Goal: Task Accomplishment & Management: Complete application form

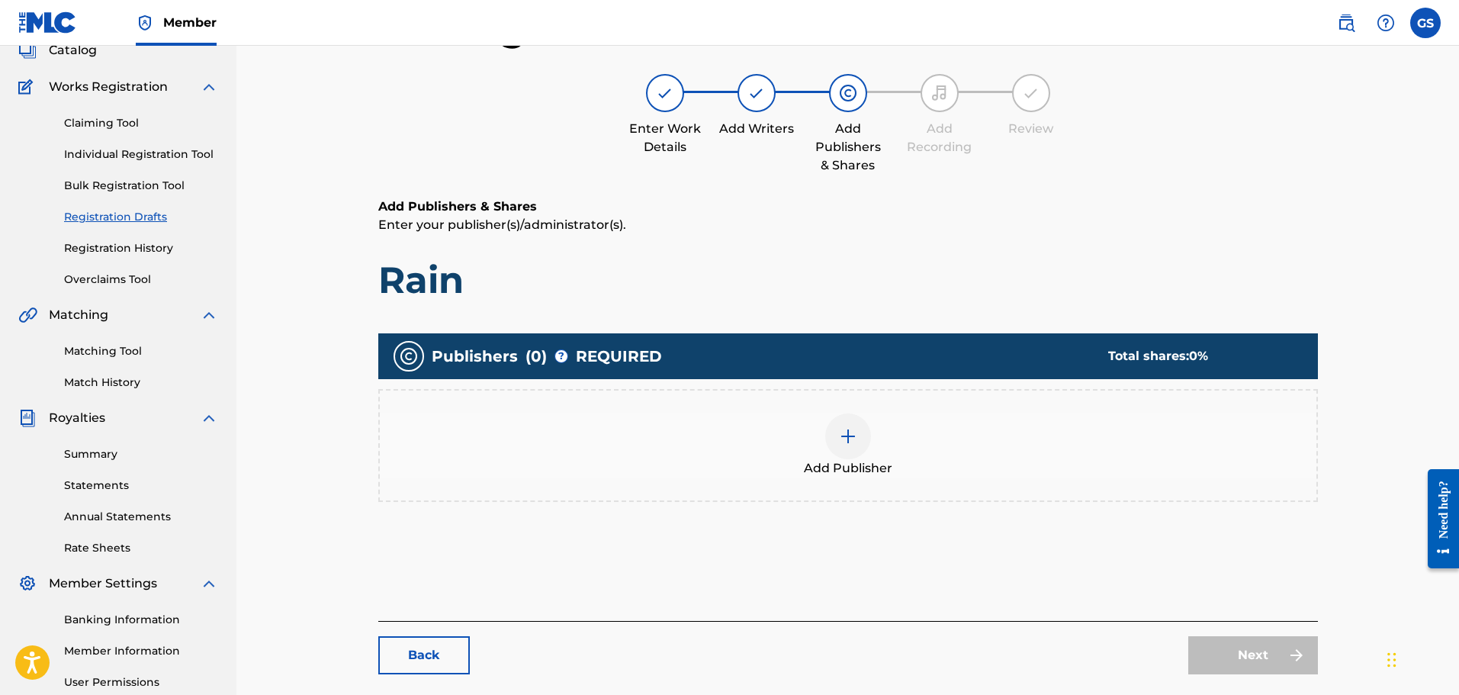
scroll to position [73, 0]
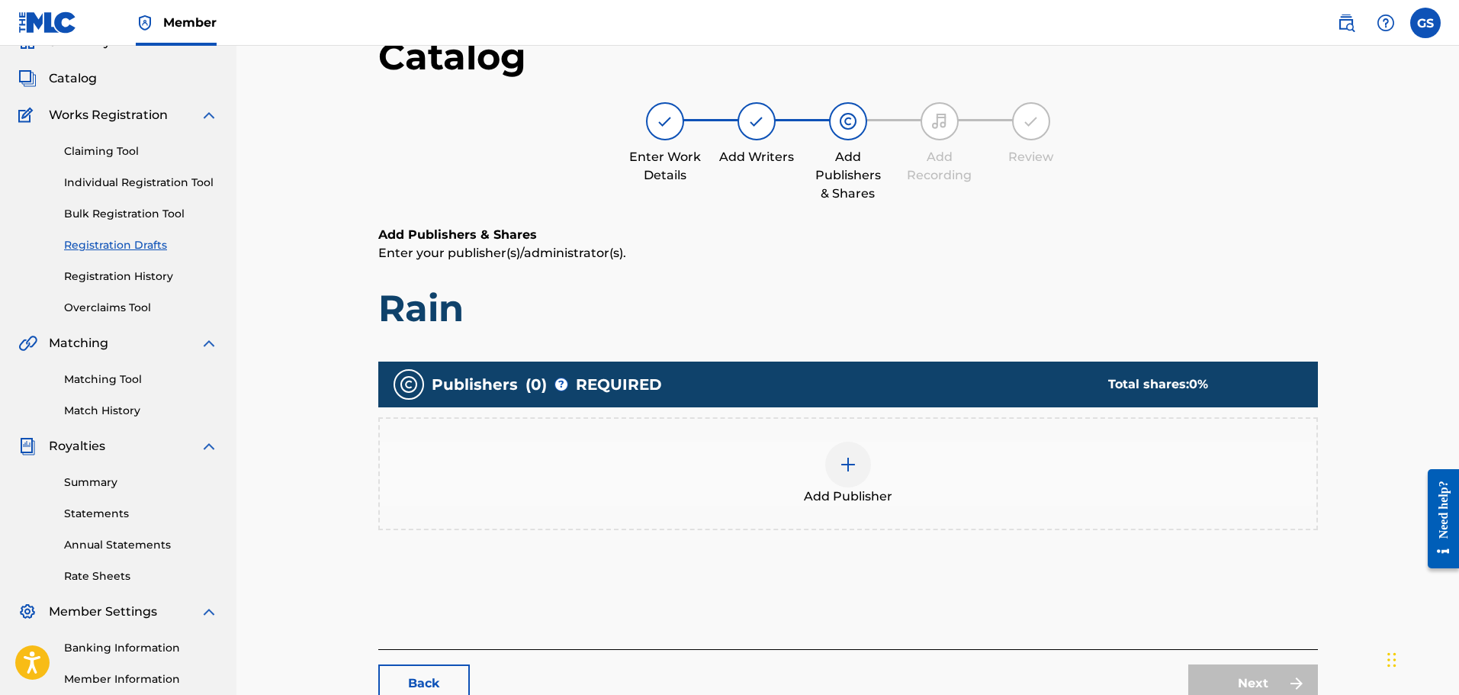
click at [770, 126] on div at bounding box center [756, 121] width 38 height 38
click at [141, 246] on link "Registration Drafts" at bounding box center [141, 245] width 154 height 16
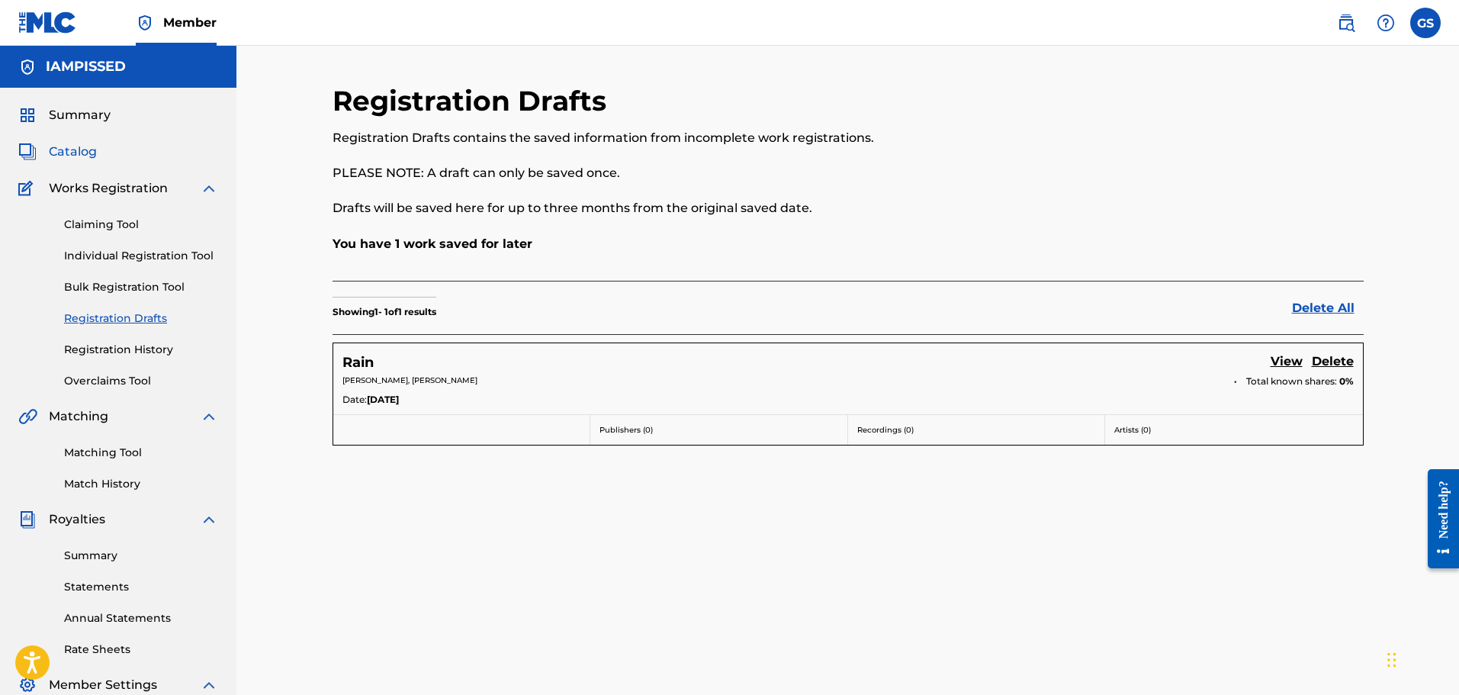
click at [80, 148] on span "Catalog" at bounding box center [73, 152] width 48 height 18
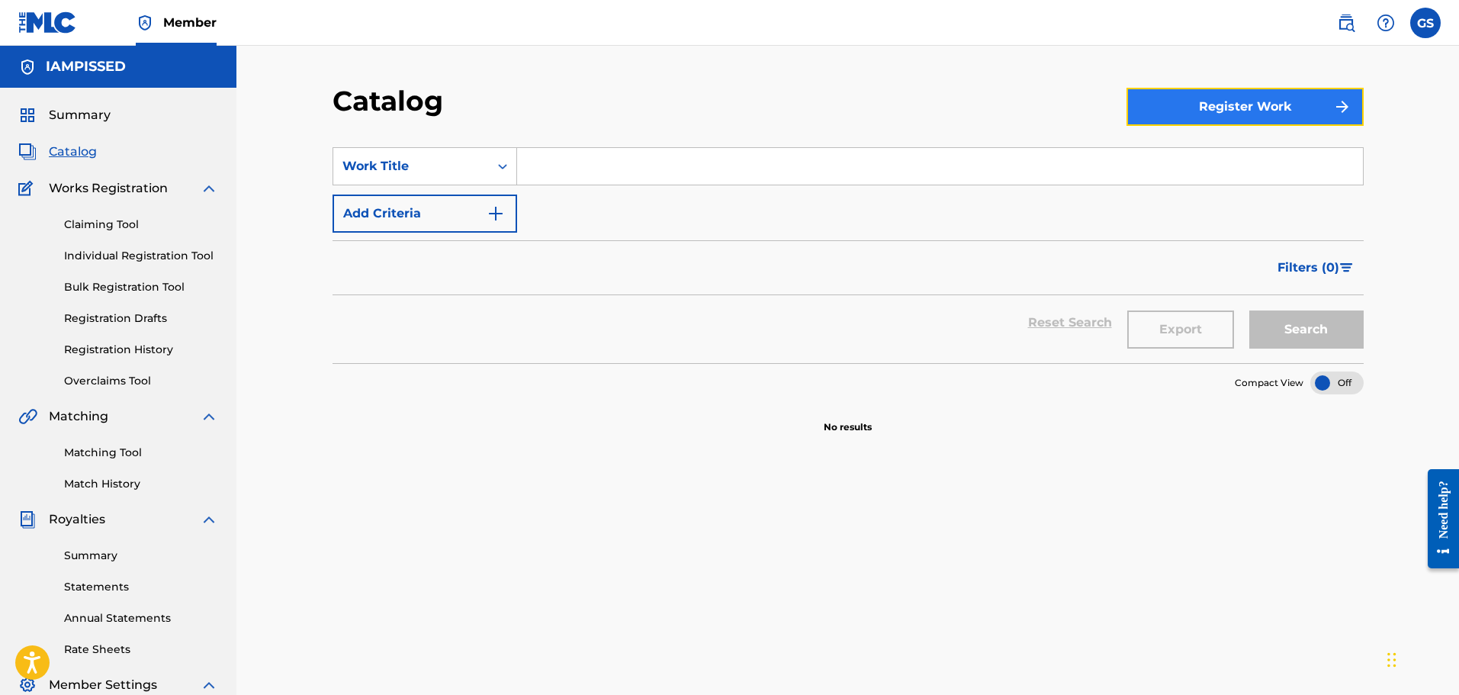
click at [1202, 90] on button "Register Work" at bounding box center [1244, 107] width 237 height 38
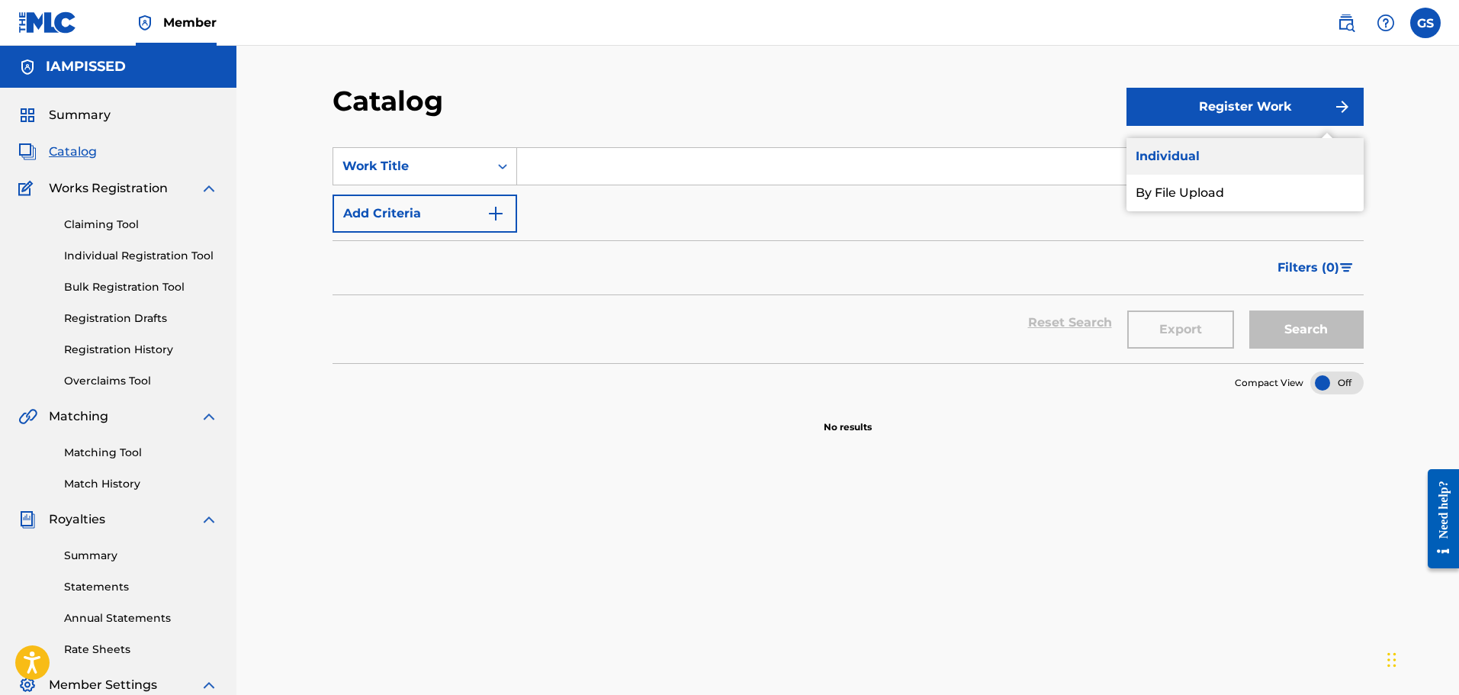
click at [1190, 156] on link "Individual" at bounding box center [1244, 156] width 237 height 37
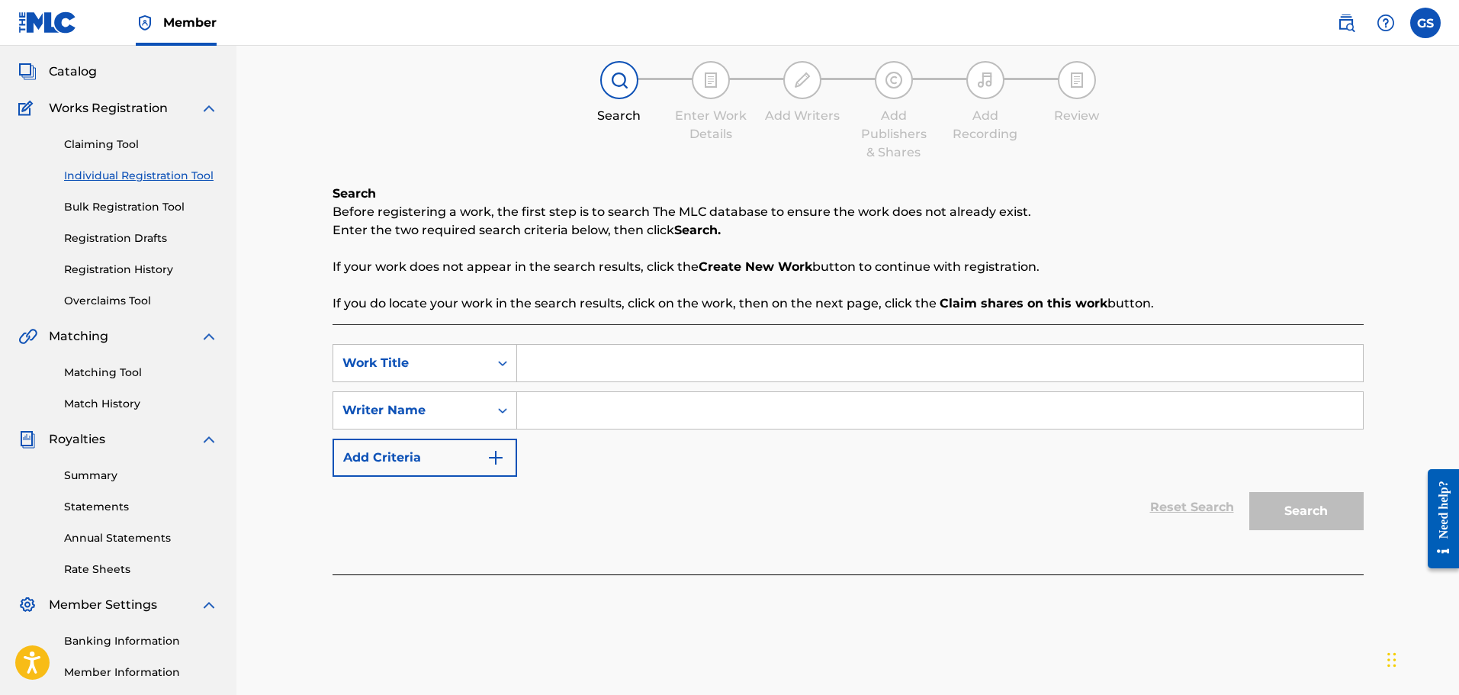
scroll to position [127, 0]
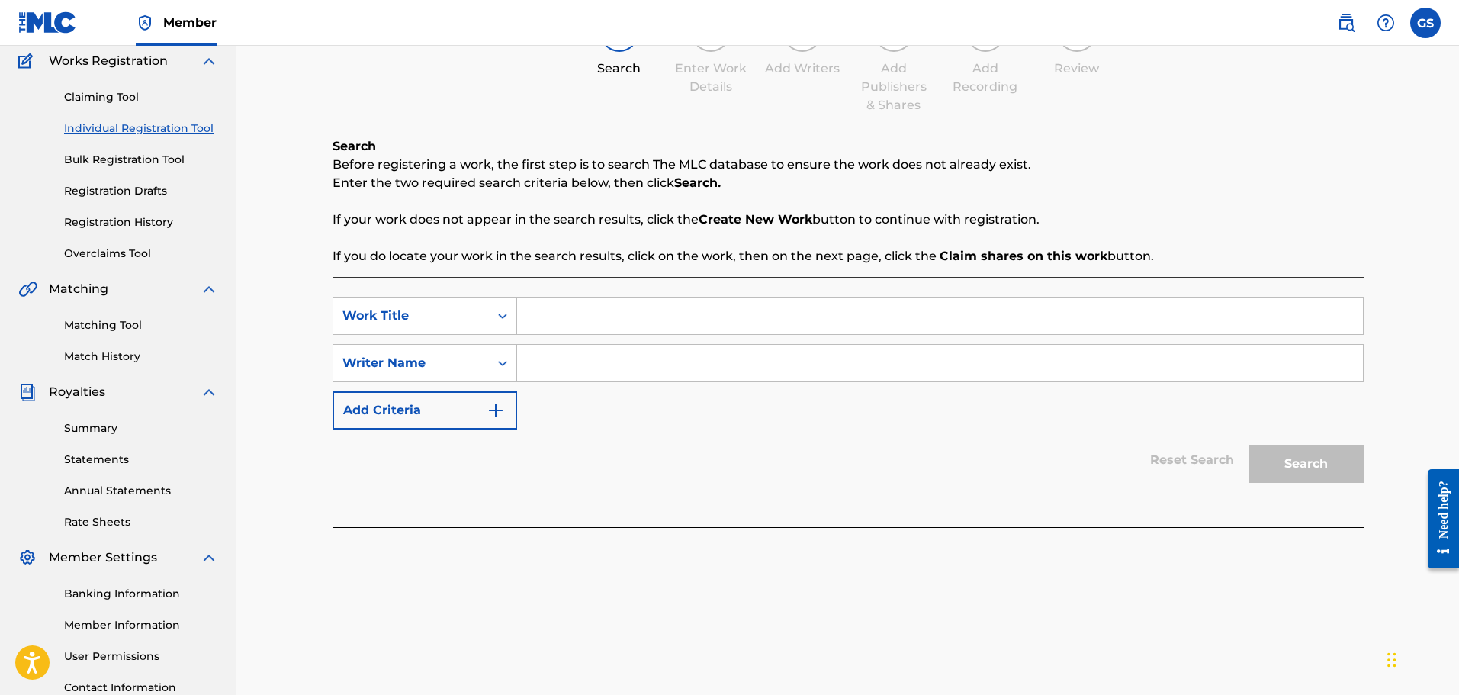
click at [624, 317] on input "Search Form" at bounding box center [940, 315] width 846 height 37
click at [584, 364] on input "Search Form" at bounding box center [940, 363] width 846 height 37
click at [490, 363] on div "Search Form" at bounding box center [502, 362] width 27 height 27
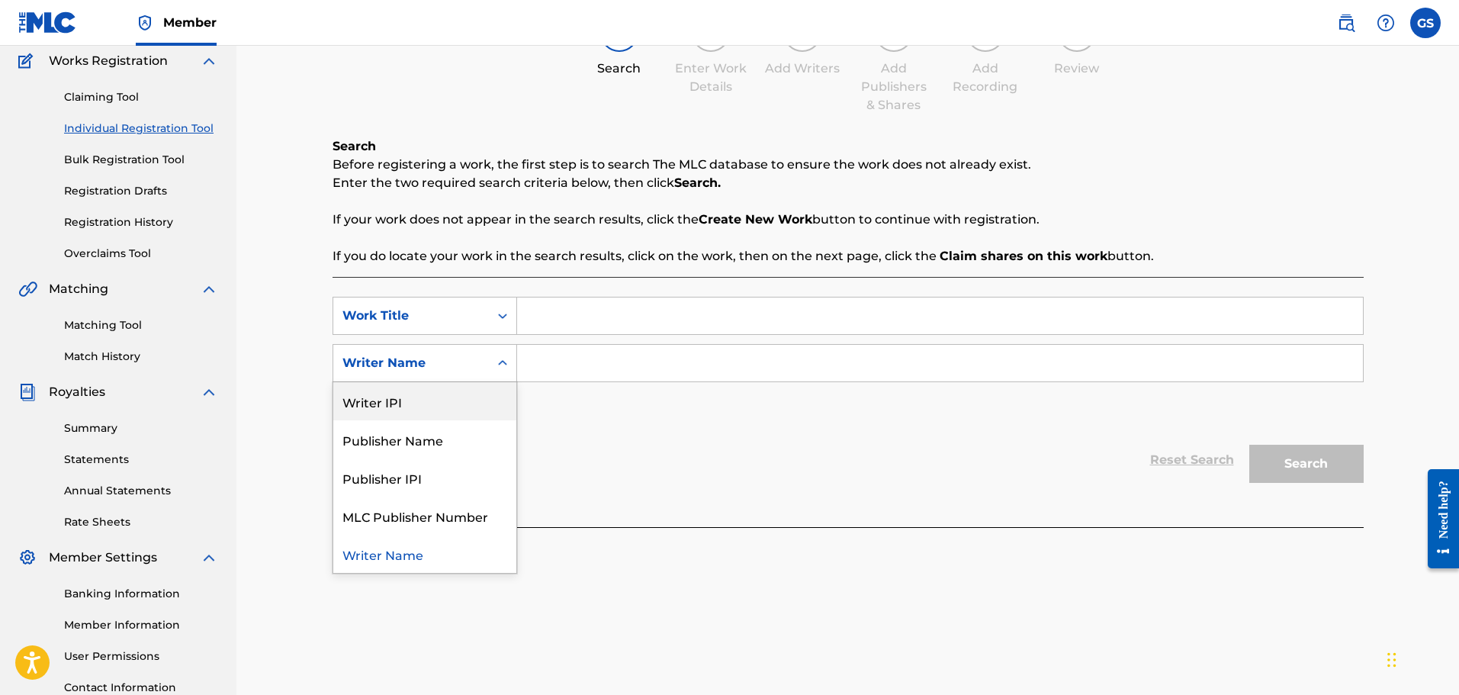
click at [439, 406] on div "Writer IPI" at bounding box center [424, 401] width 183 height 38
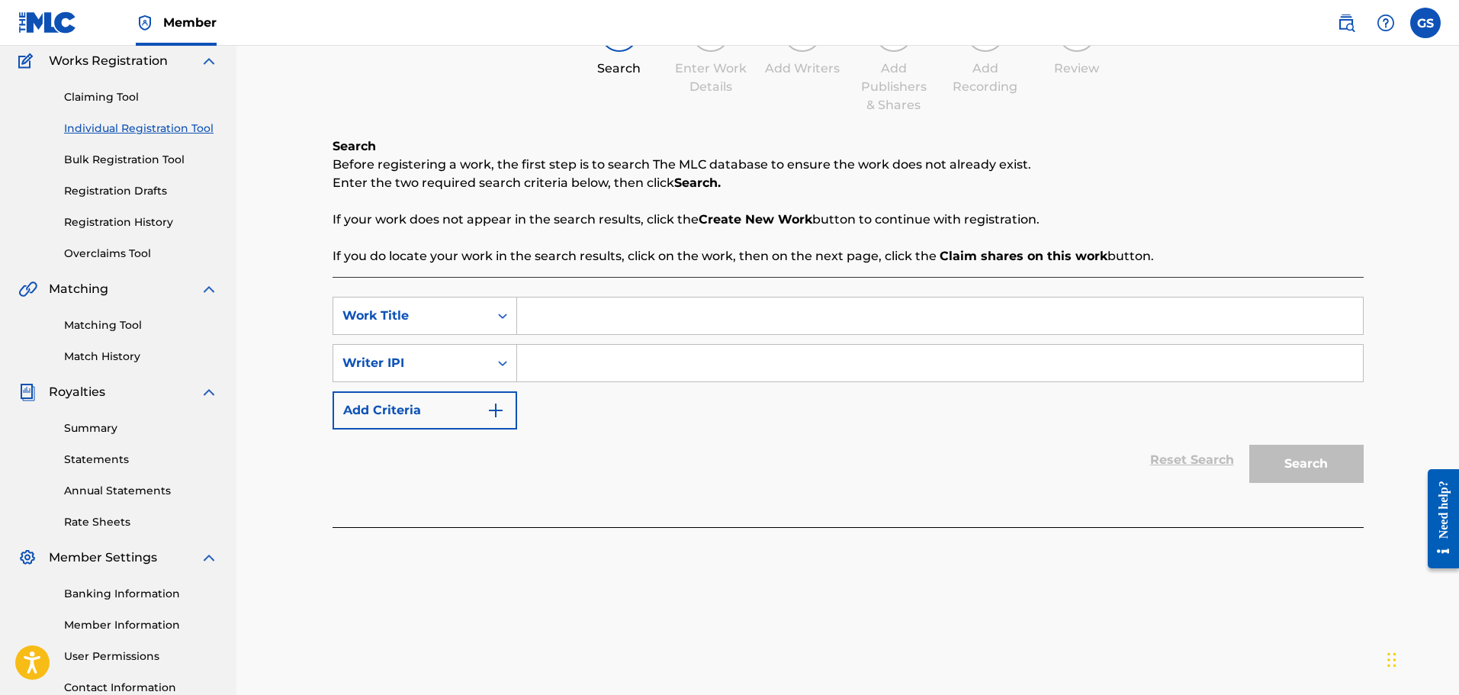
click at [548, 358] on input "Search Form" at bounding box center [940, 363] width 846 height 37
click at [581, 374] on input "Search Form" at bounding box center [940, 363] width 846 height 37
paste input "00388046432"
type input "00388046432"
click at [599, 302] on input "Search Form" at bounding box center [940, 315] width 846 height 37
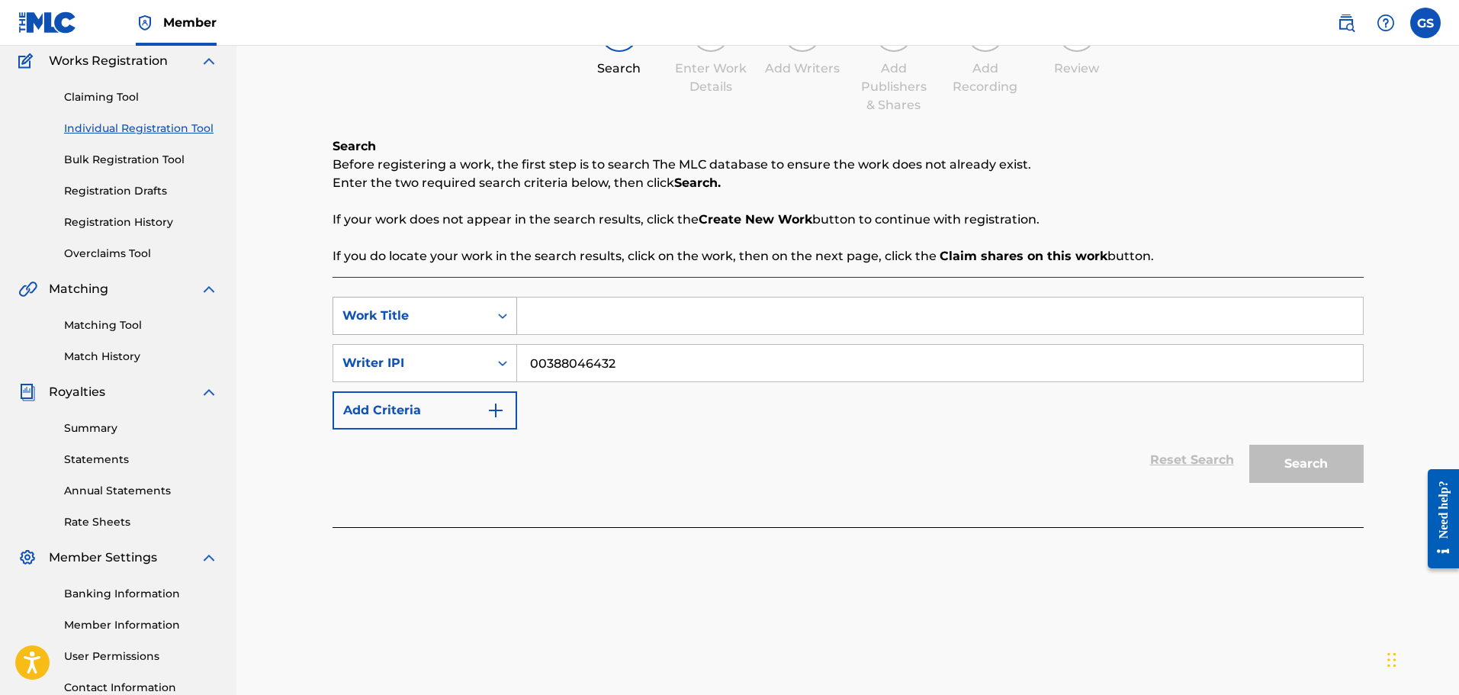
click at [475, 314] on div "Work Title" at bounding box center [410, 316] width 137 height 18
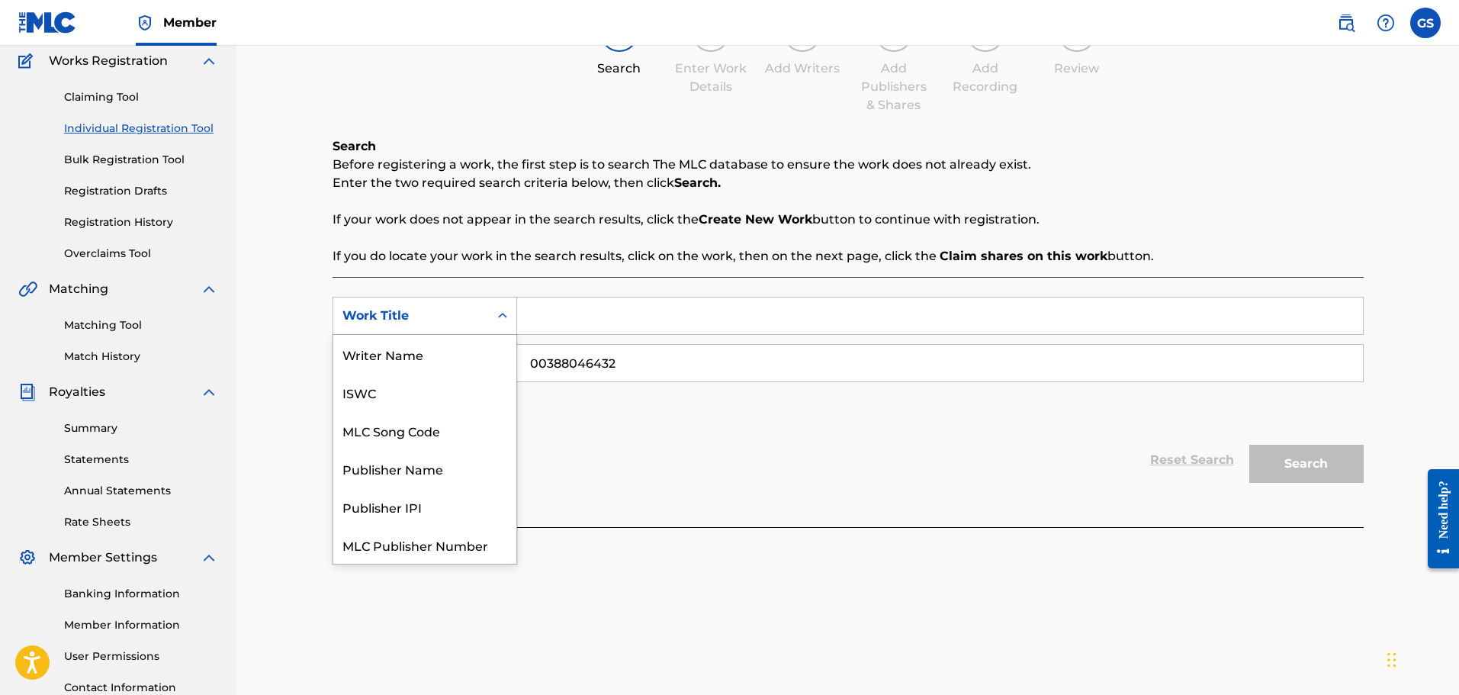
scroll to position [38, 0]
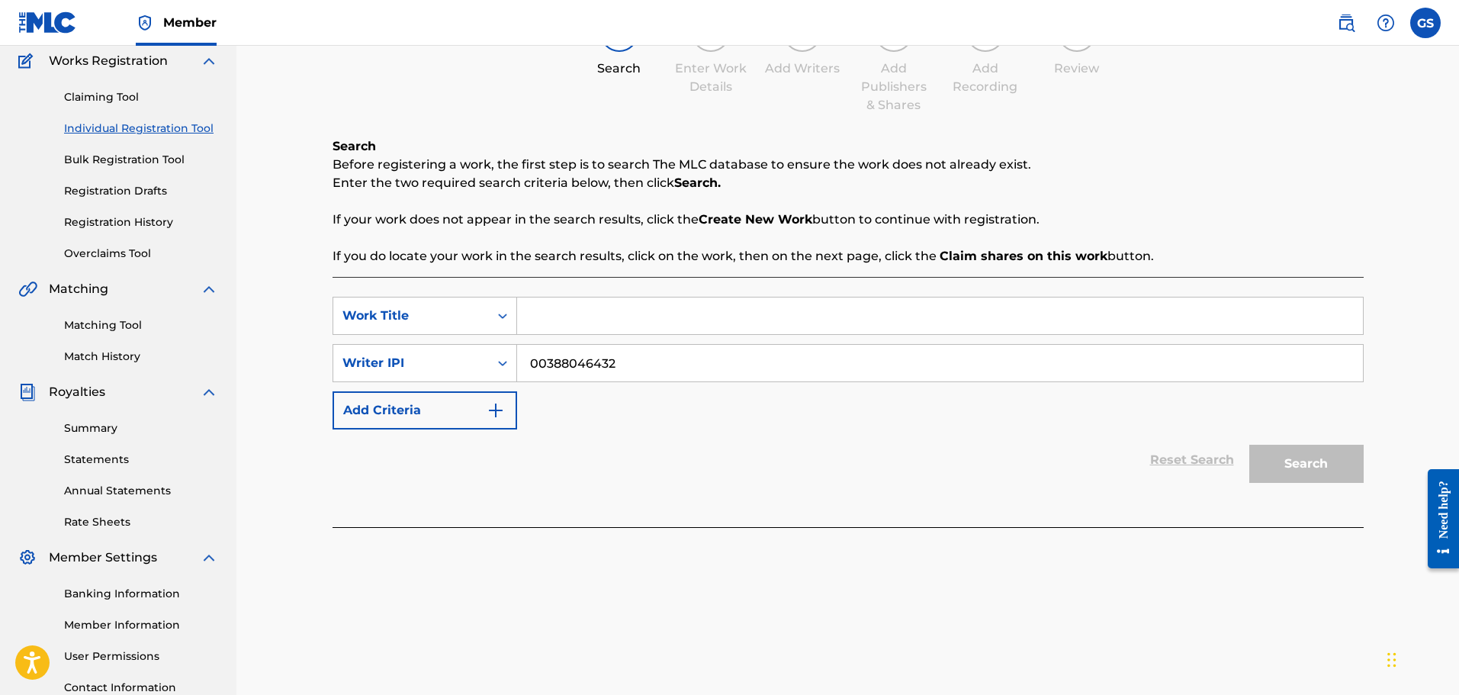
click at [475, 314] on div "Work Title" at bounding box center [410, 316] width 137 height 18
click at [589, 317] on input "Search Form" at bounding box center [940, 315] width 846 height 37
type input "NOT FROM DIS WORLD 2"
click at [1336, 464] on button "Search" at bounding box center [1306, 464] width 114 height 38
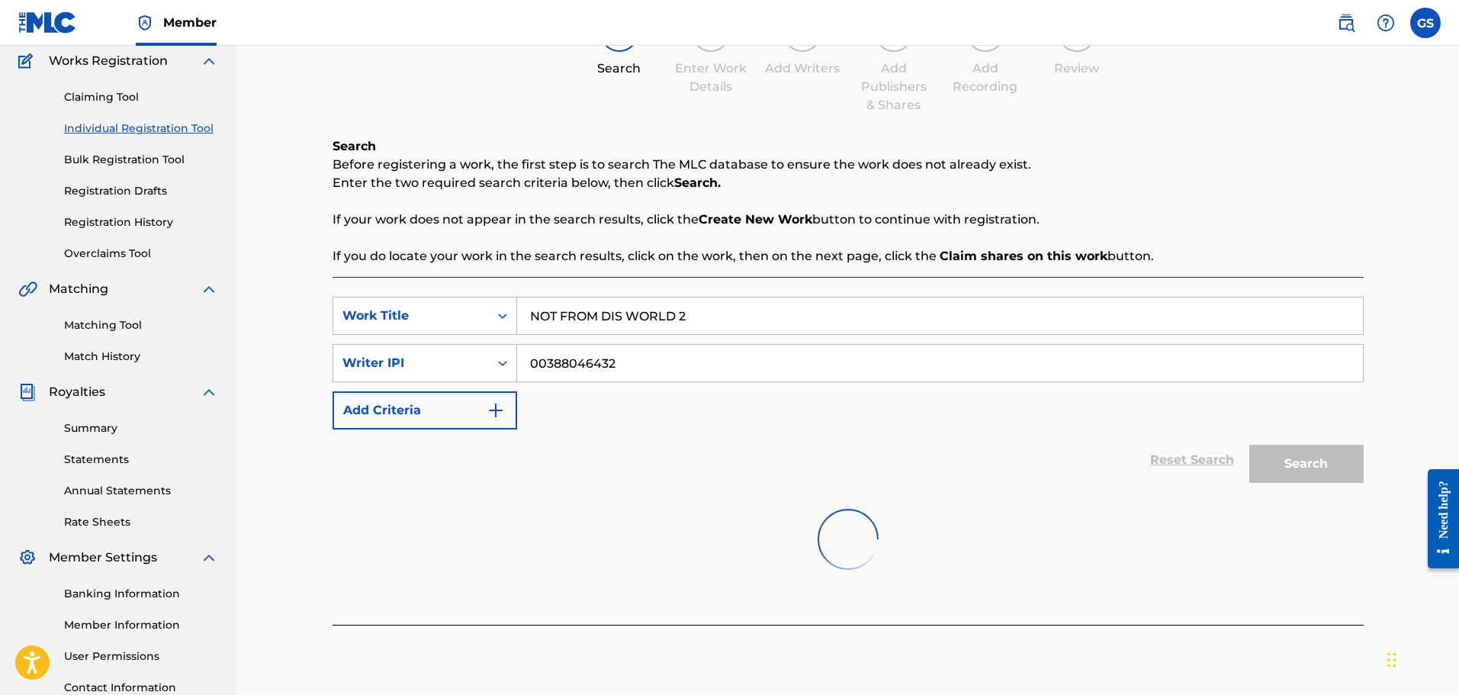
click at [698, 414] on div "SearchWithCriteria216afd5f-f0d2-4362-b93a-946c21450358 Work Title NOT FROM DIS …" at bounding box center [847, 363] width 1031 height 133
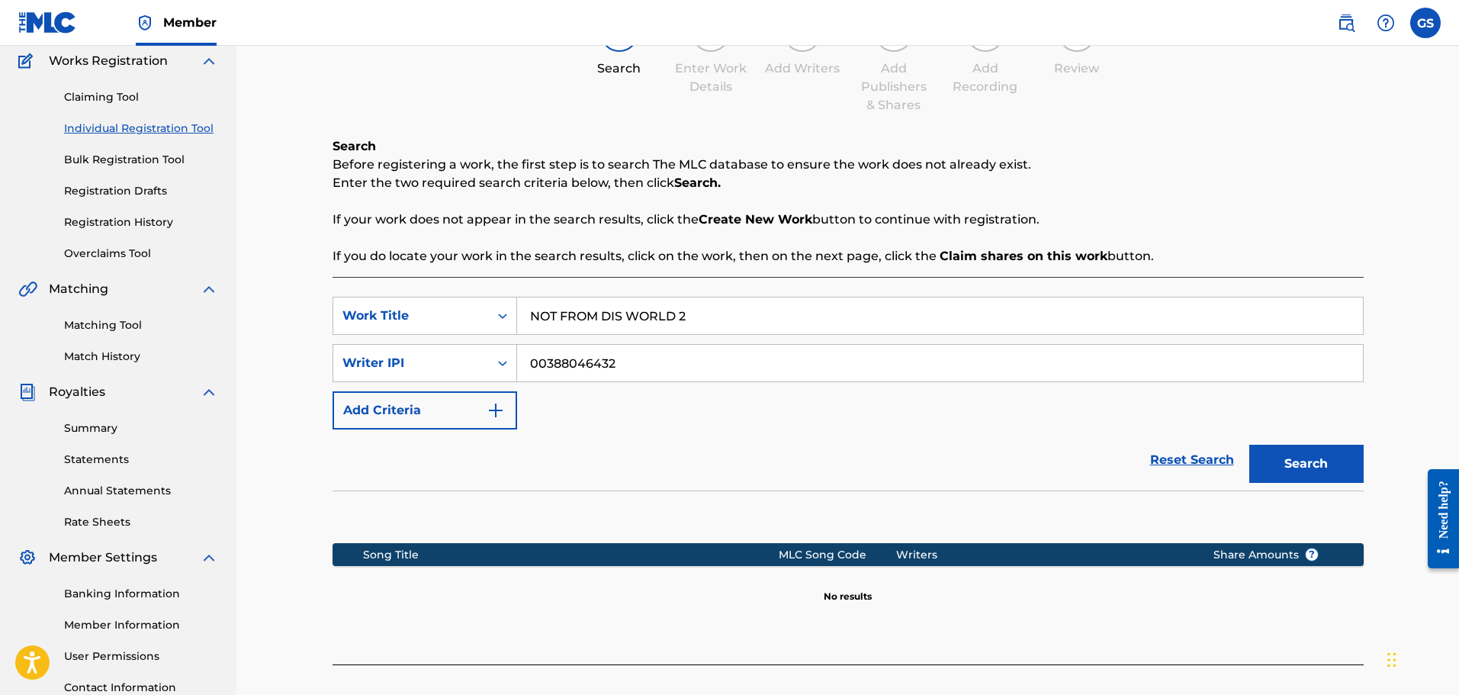
click at [695, 429] on div "SearchWithCriteria216afd5f-f0d2-4362-b93a-946c21450358 Work Title NOT FROM DIS …" at bounding box center [847, 363] width 1031 height 133
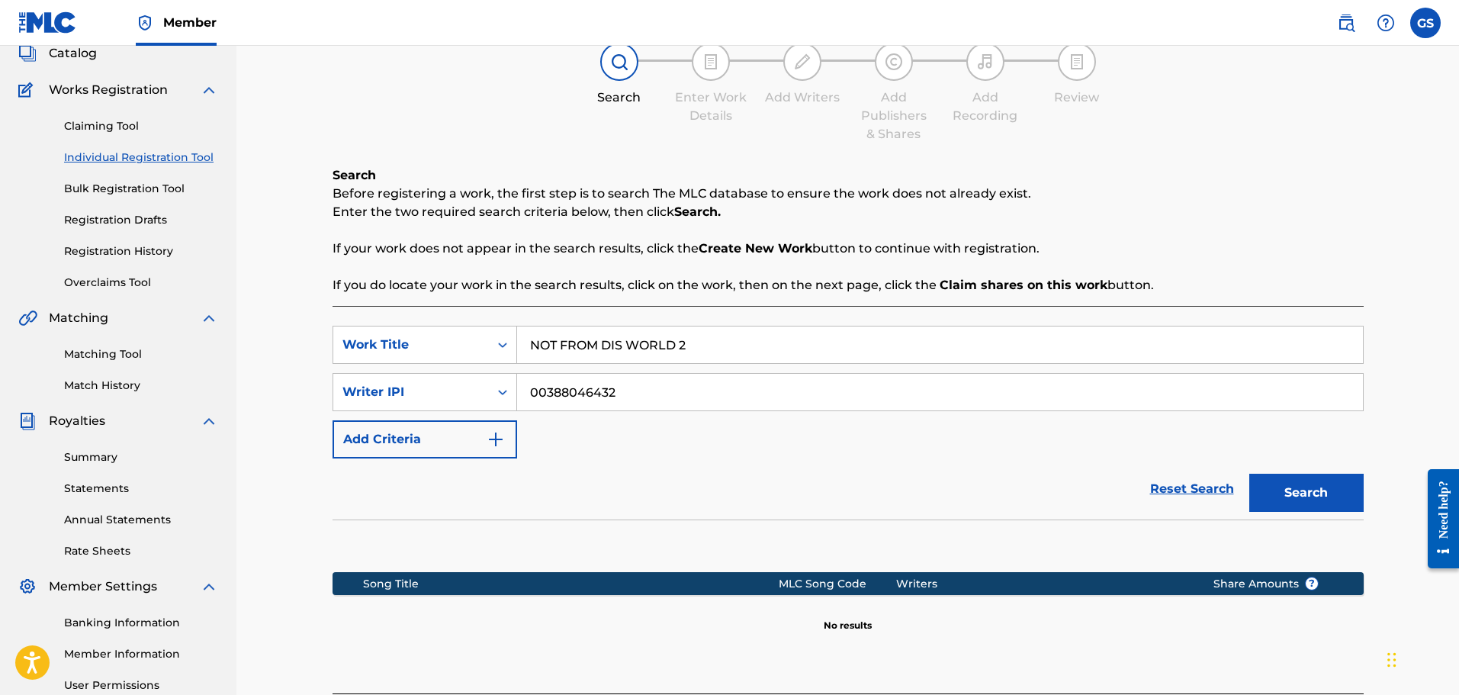
scroll to position [0, 0]
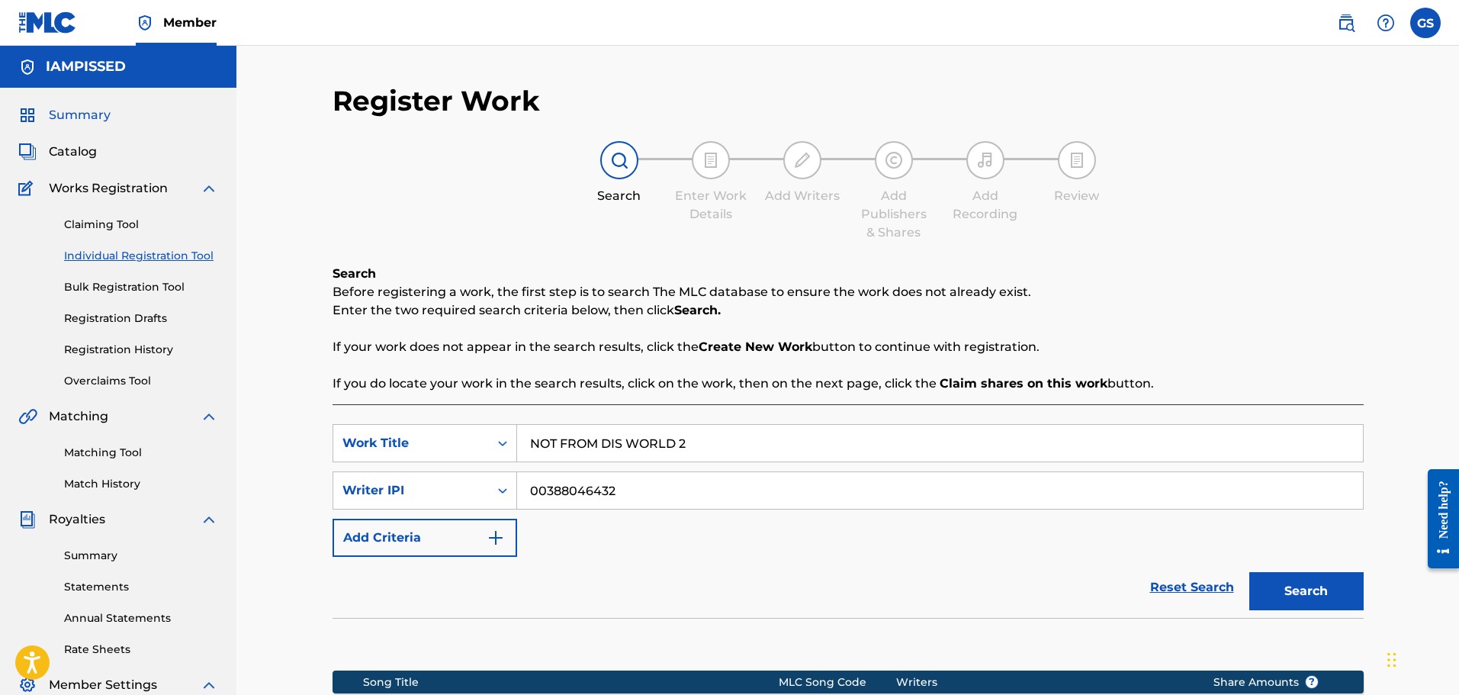
click at [88, 118] on span "Summary" at bounding box center [80, 115] width 62 height 18
